Goal: Task Accomplishment & Management: Manage account settings

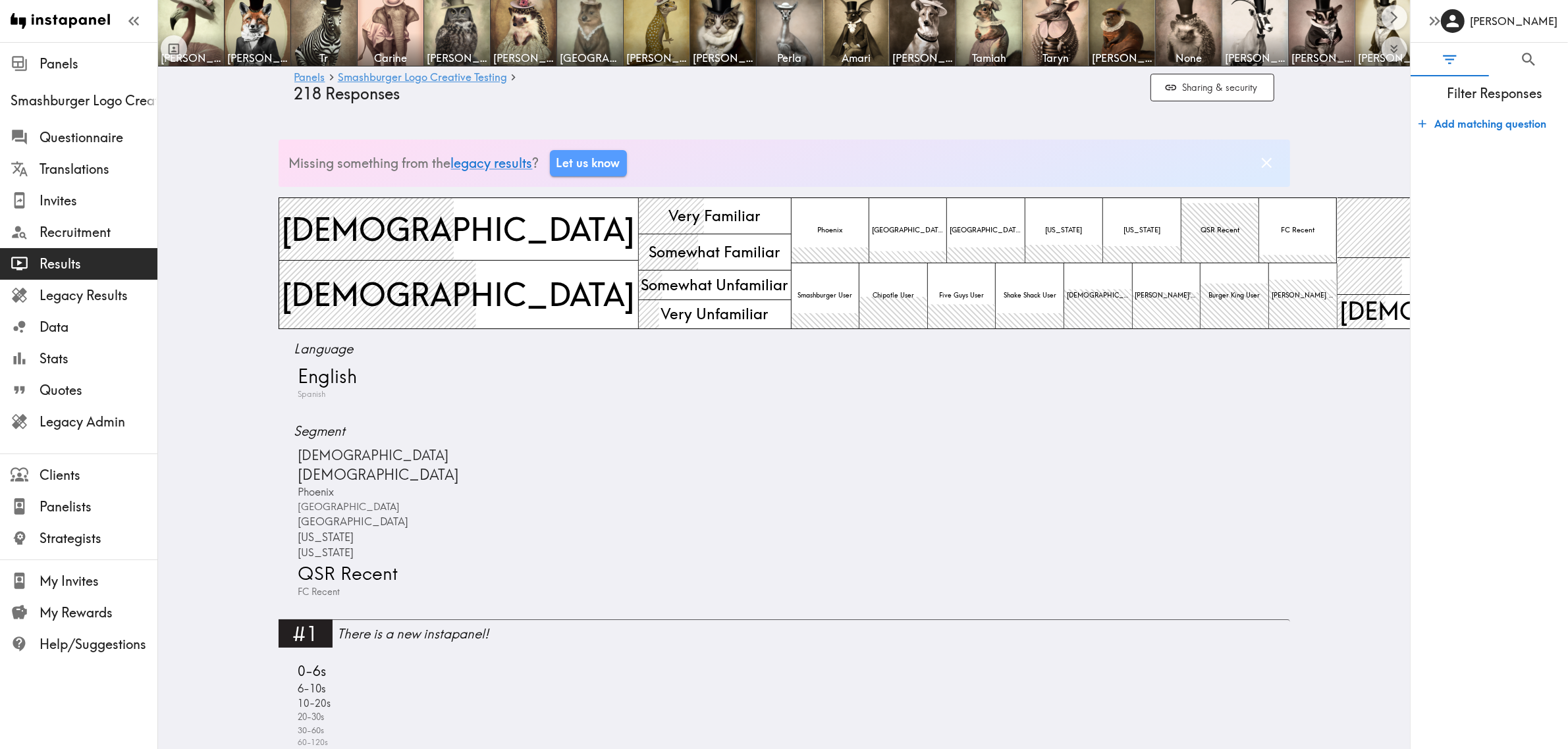
click at [785, 413] on div "Language English Spanish" at bounding box center [784, 380] width 1012 height 82
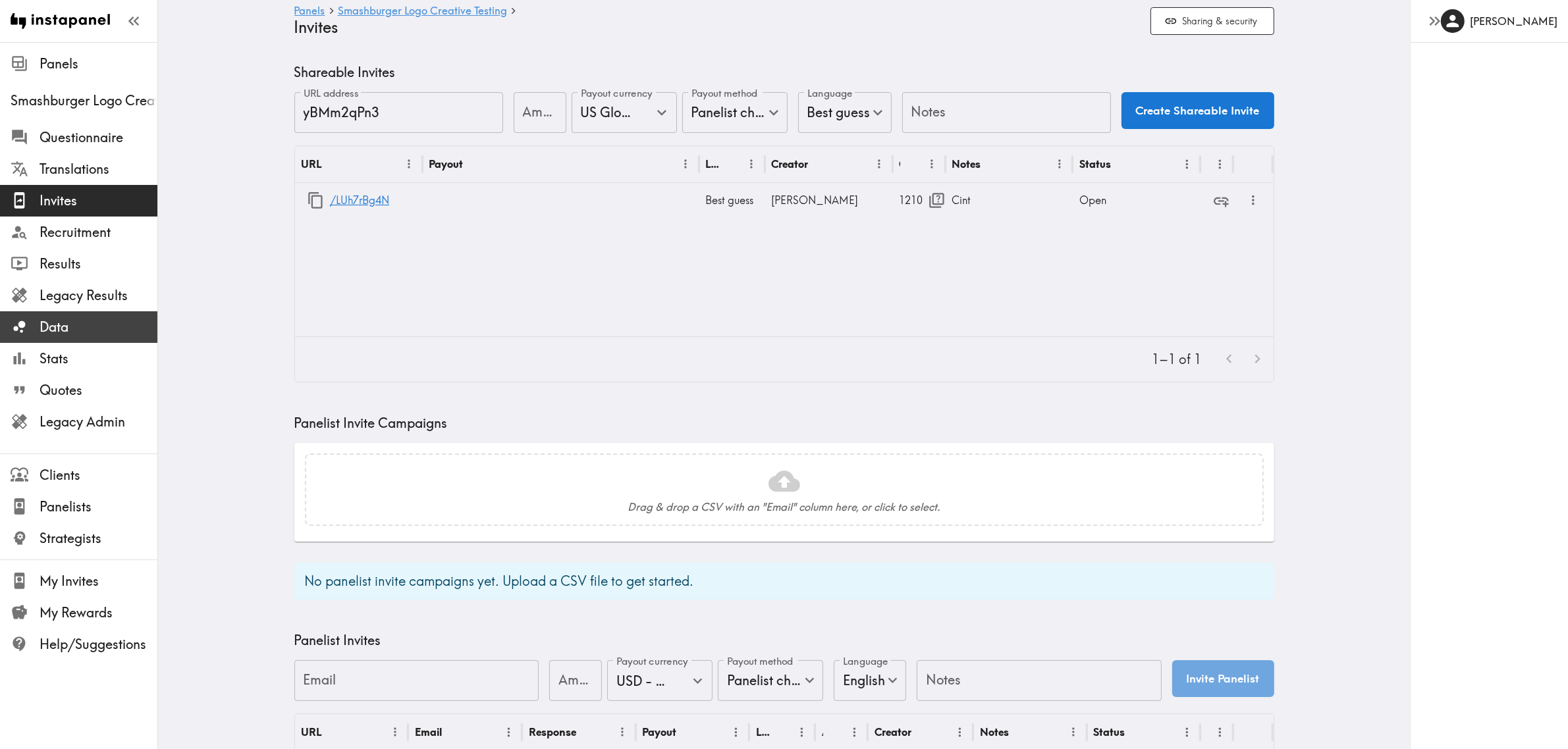
click at [96, 317] on span "Data" at bounding box center [98, 327] width 118 height 18
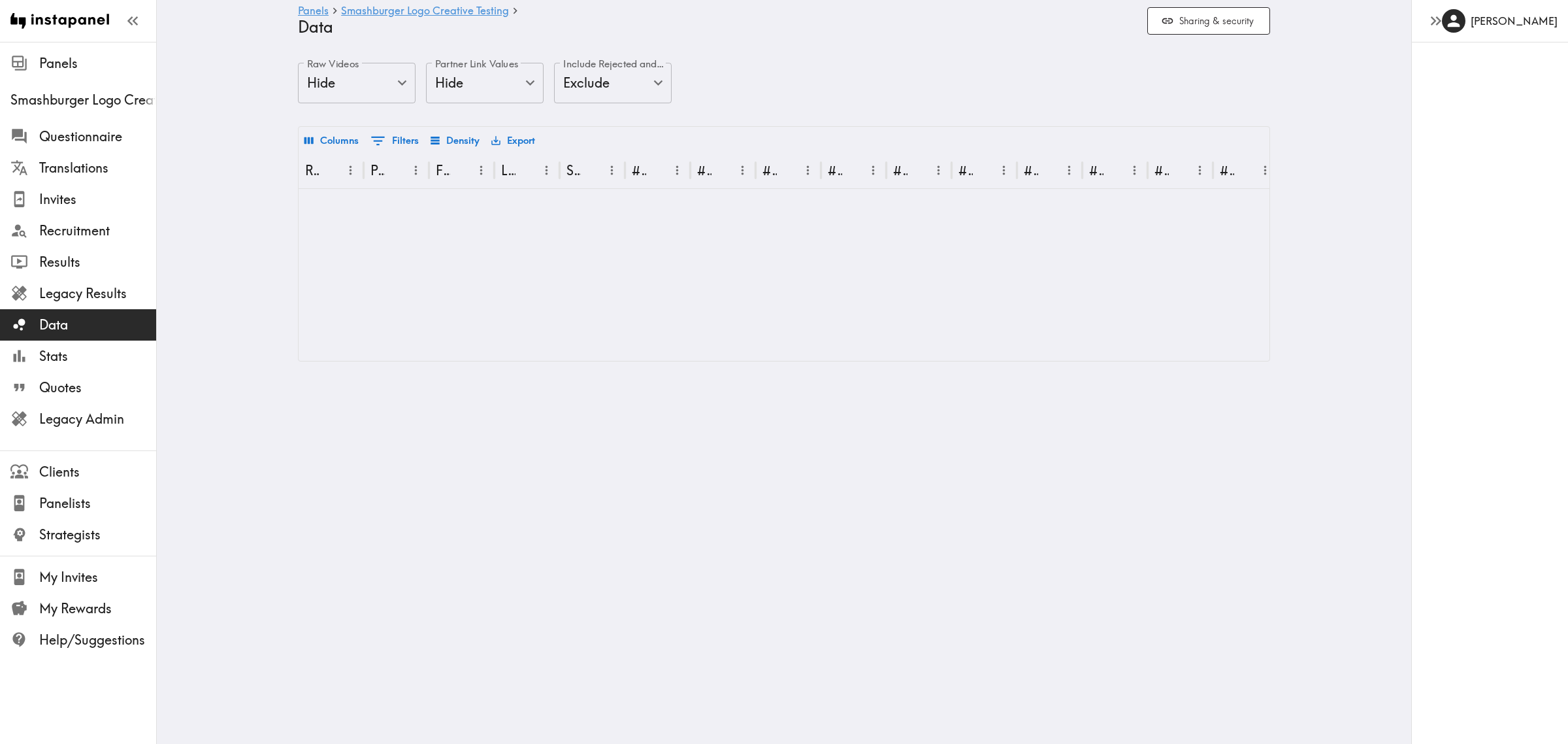
click at [628, 84] on body "Instapanel - Panels - Smashburger Logo Creative Testing - Data Panels Smashburg…" at bounding box center [784, 212] width 1568 height 341
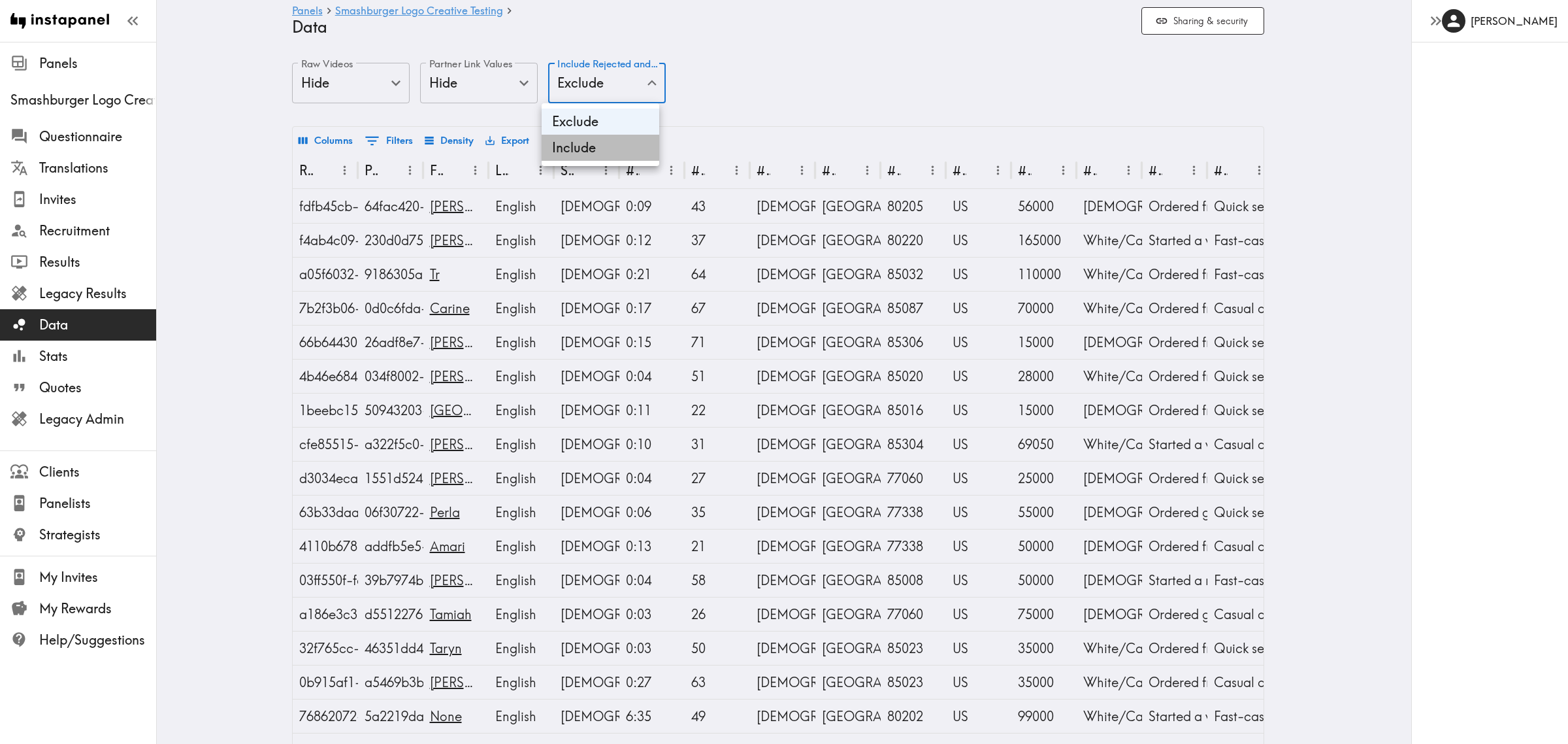
click at [626, 145] on li "Include" at bounding box center [600, 148] width 117 height 26
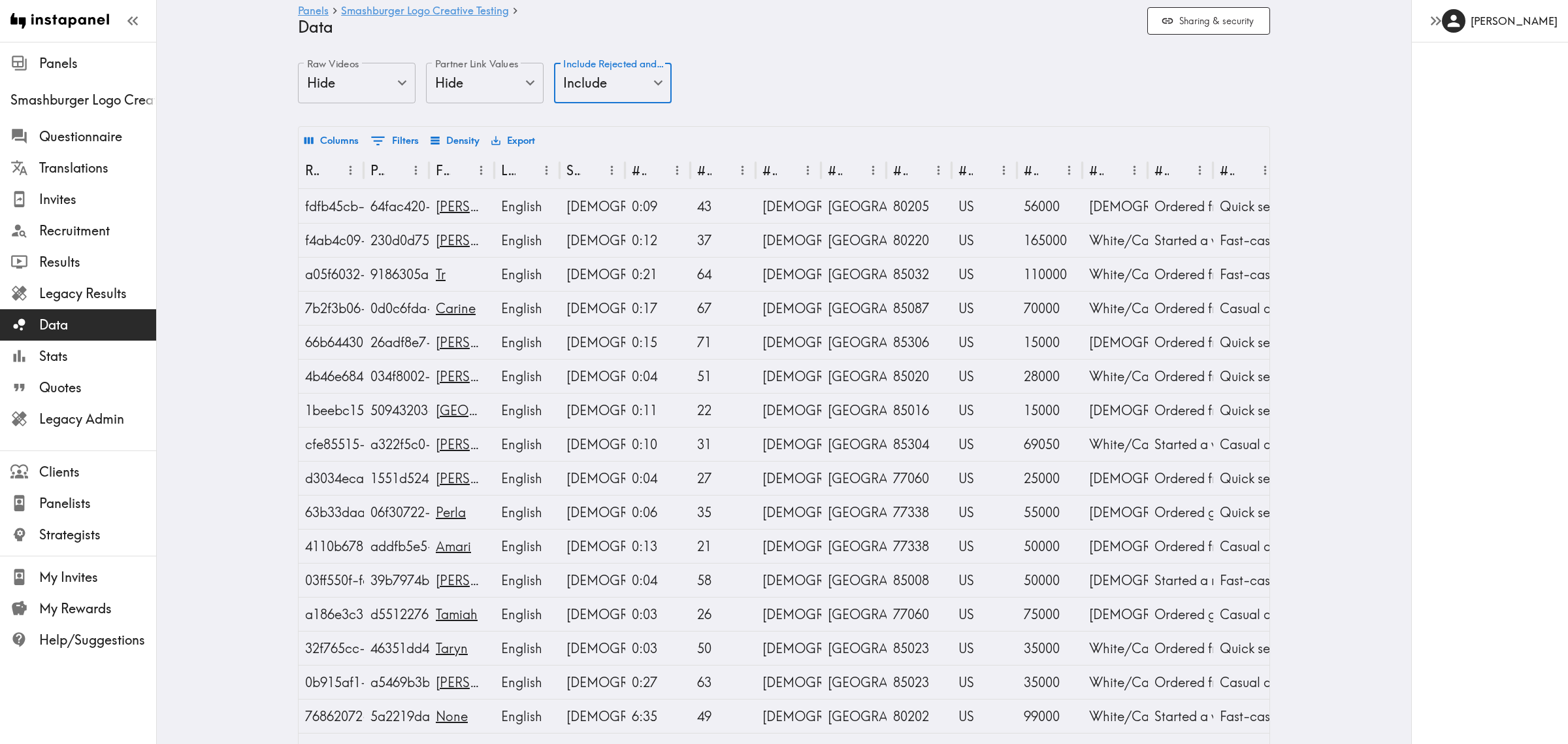
type input "true"
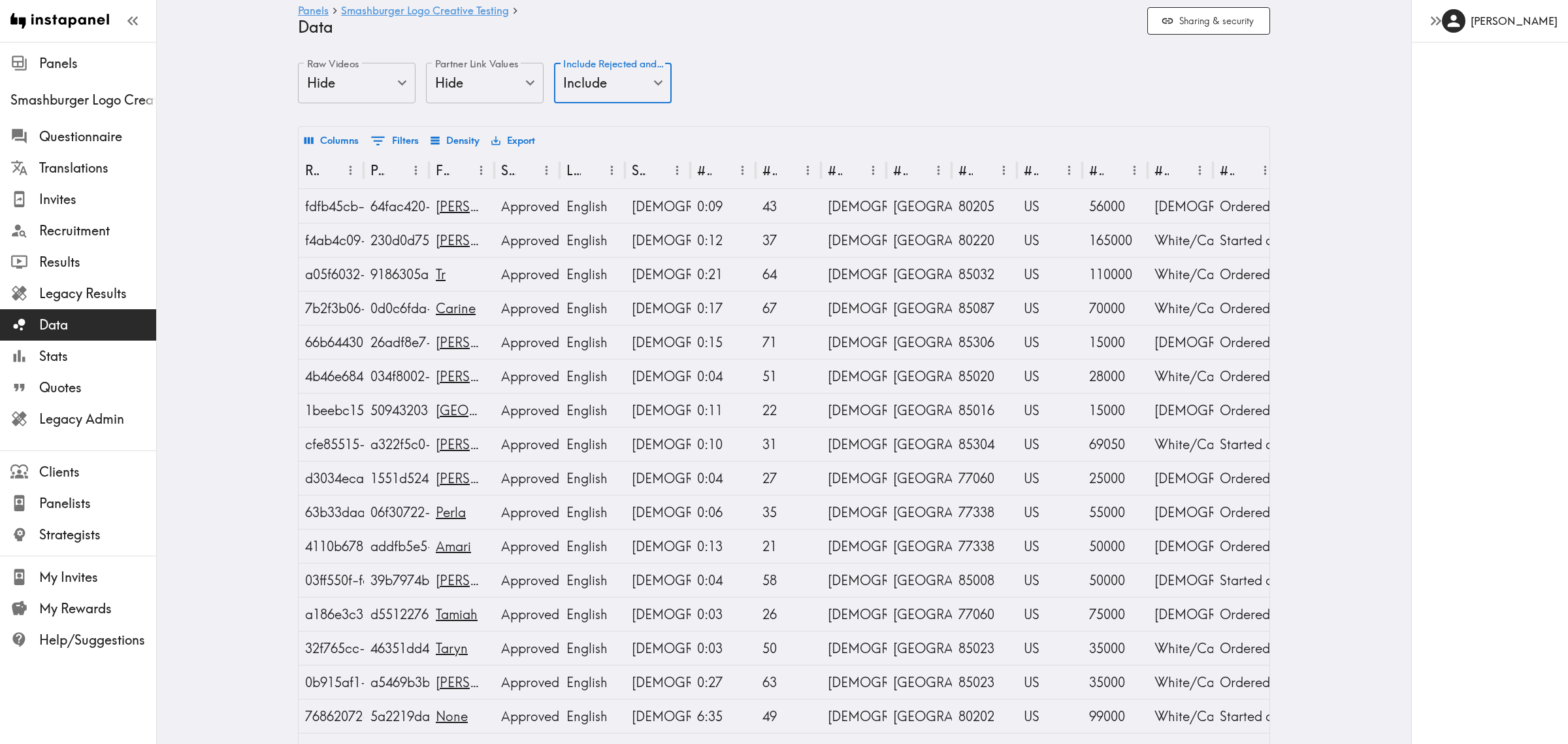
click at [791, 99] on div at bounding box center [784, 372] width 1568 height 744
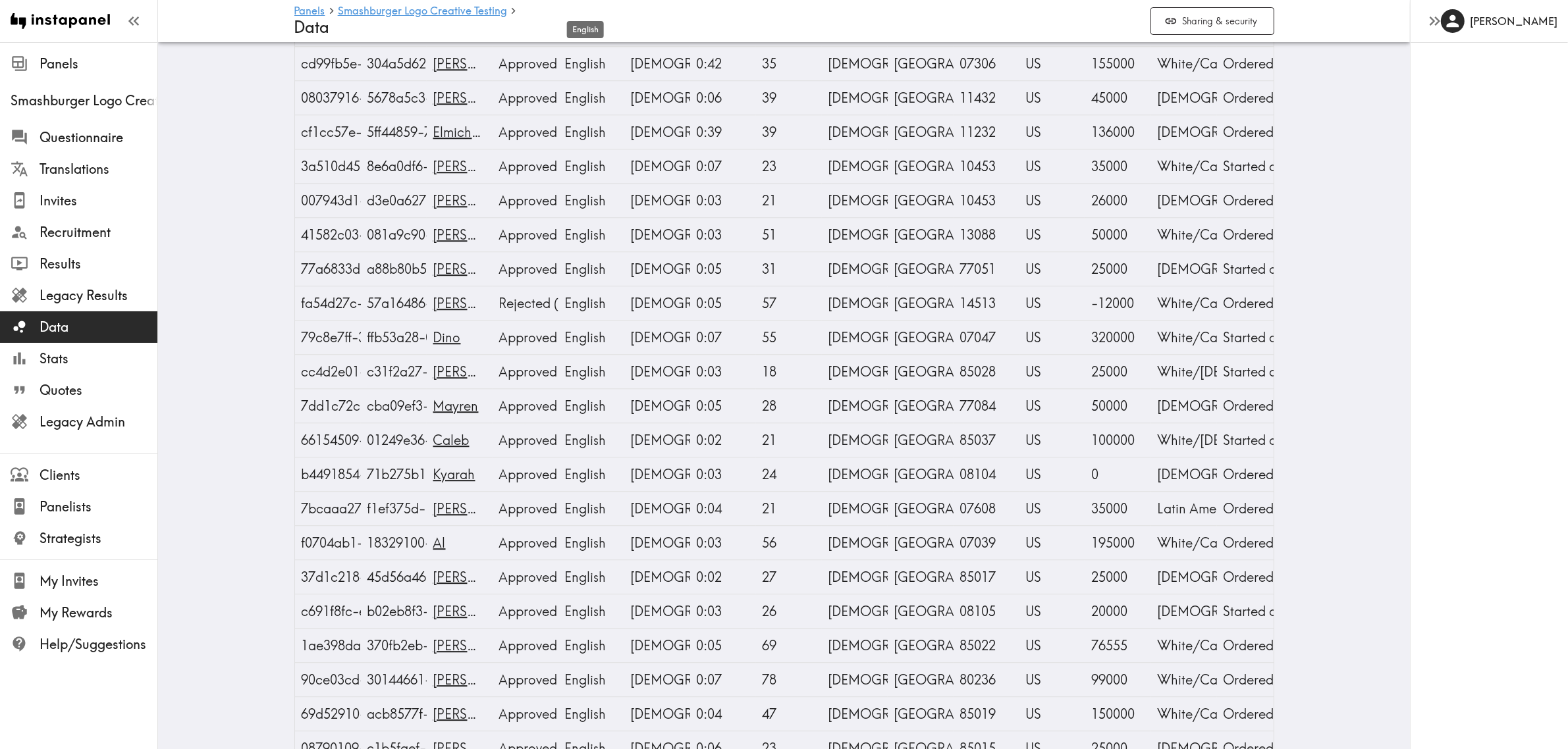
scroll to position [4442, 0]
